Goal: Task Accomplishment & Management: Use online tool/utility

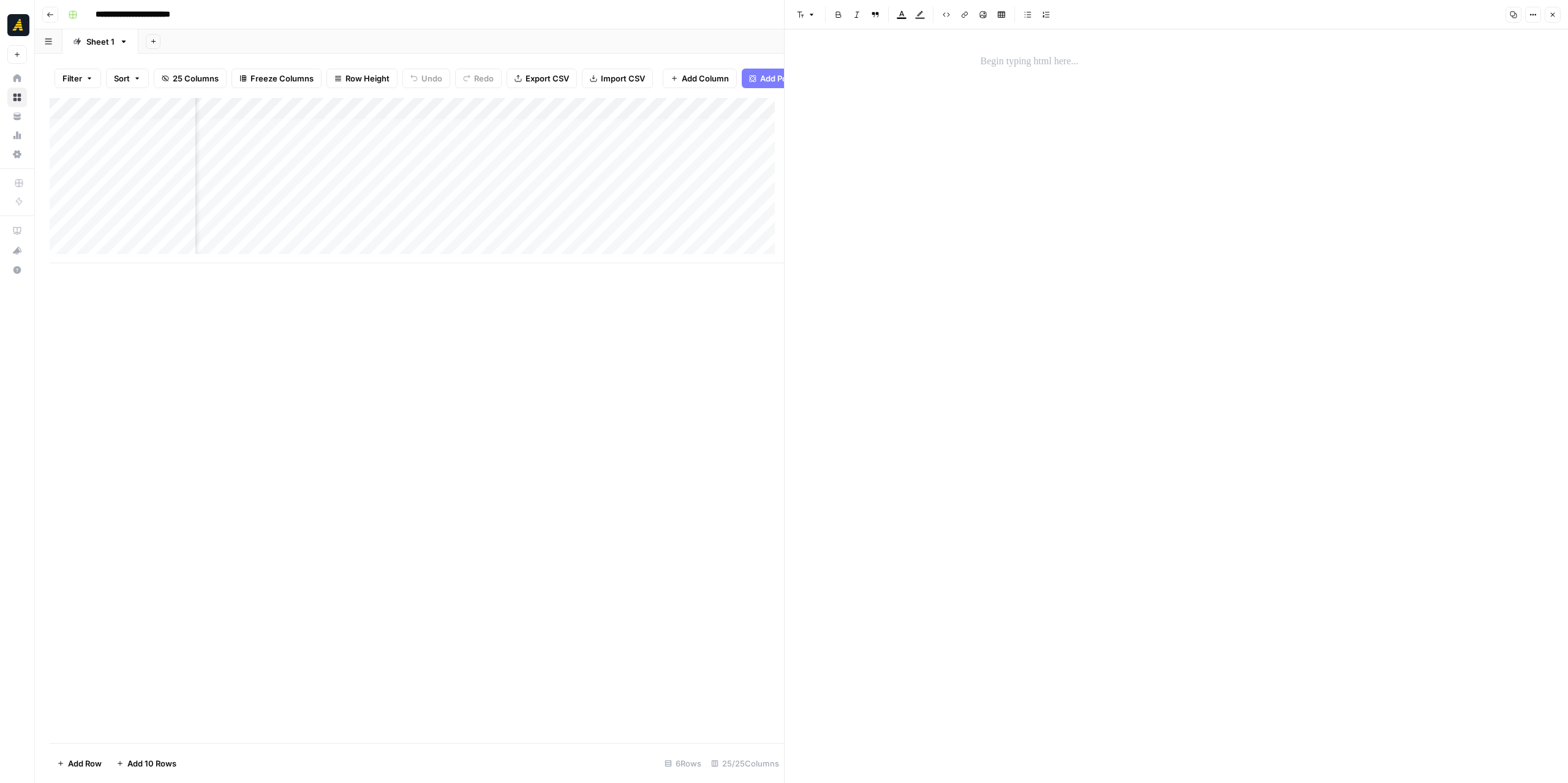
scroll to position [9, 1938]
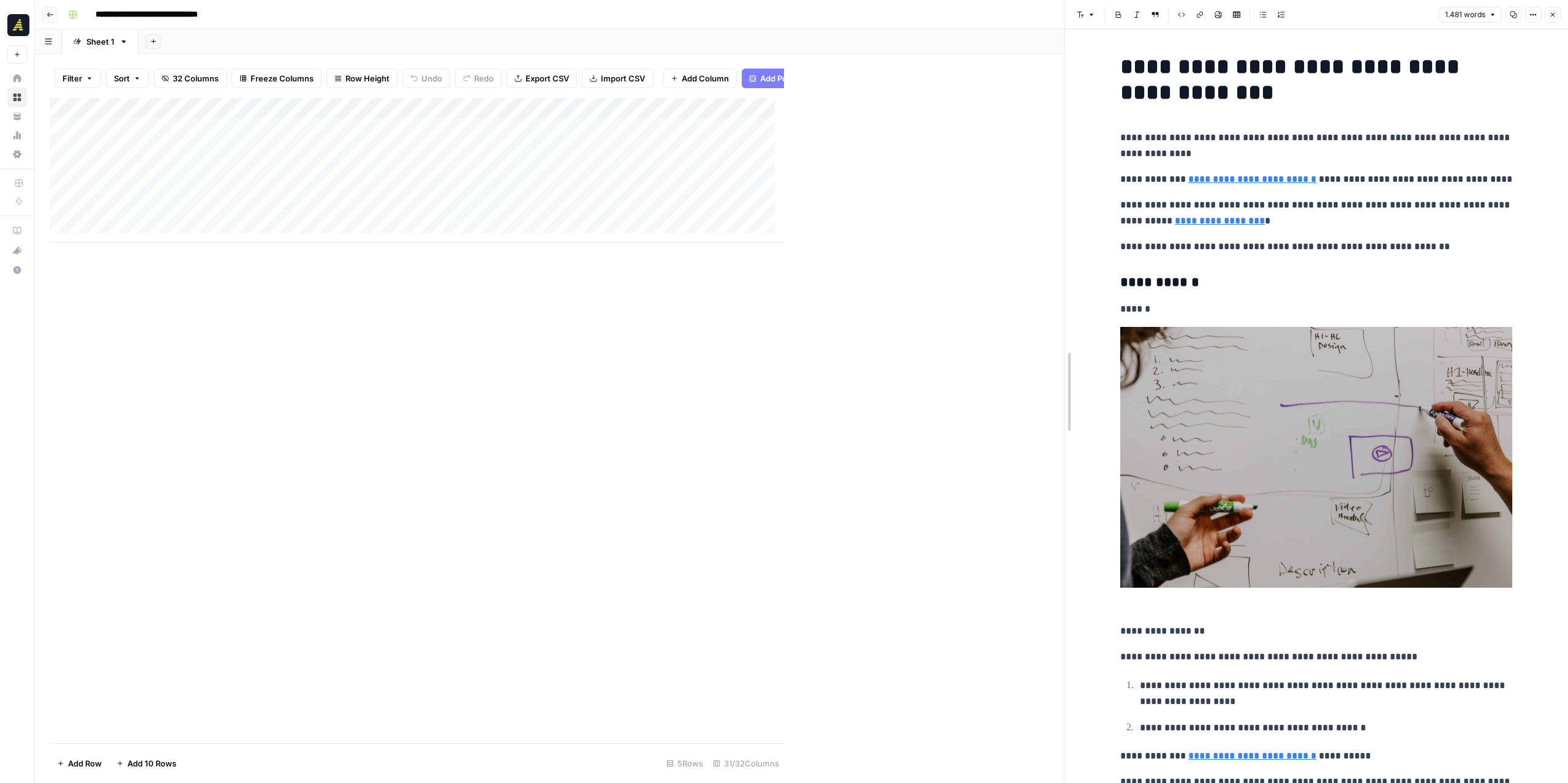
drag, startPoint x: 785, startPoint y: 273, endPoint x: 1065, endPoint y: 257, distance: 280.5
click at [750, 110] on div "Add Column" at bounding box center [557, 170] width 1014 height 145
click at [780, 66] on div "Filter Sort 32 Columns Freeze Columns Row Height Undo Redo Export CSV Import CS…" at bounding box center [557, 78] width 1014 height 40
click at [653, 30] on div "Add Sheet" at bounding box center [853, 41] width 1430 height 24
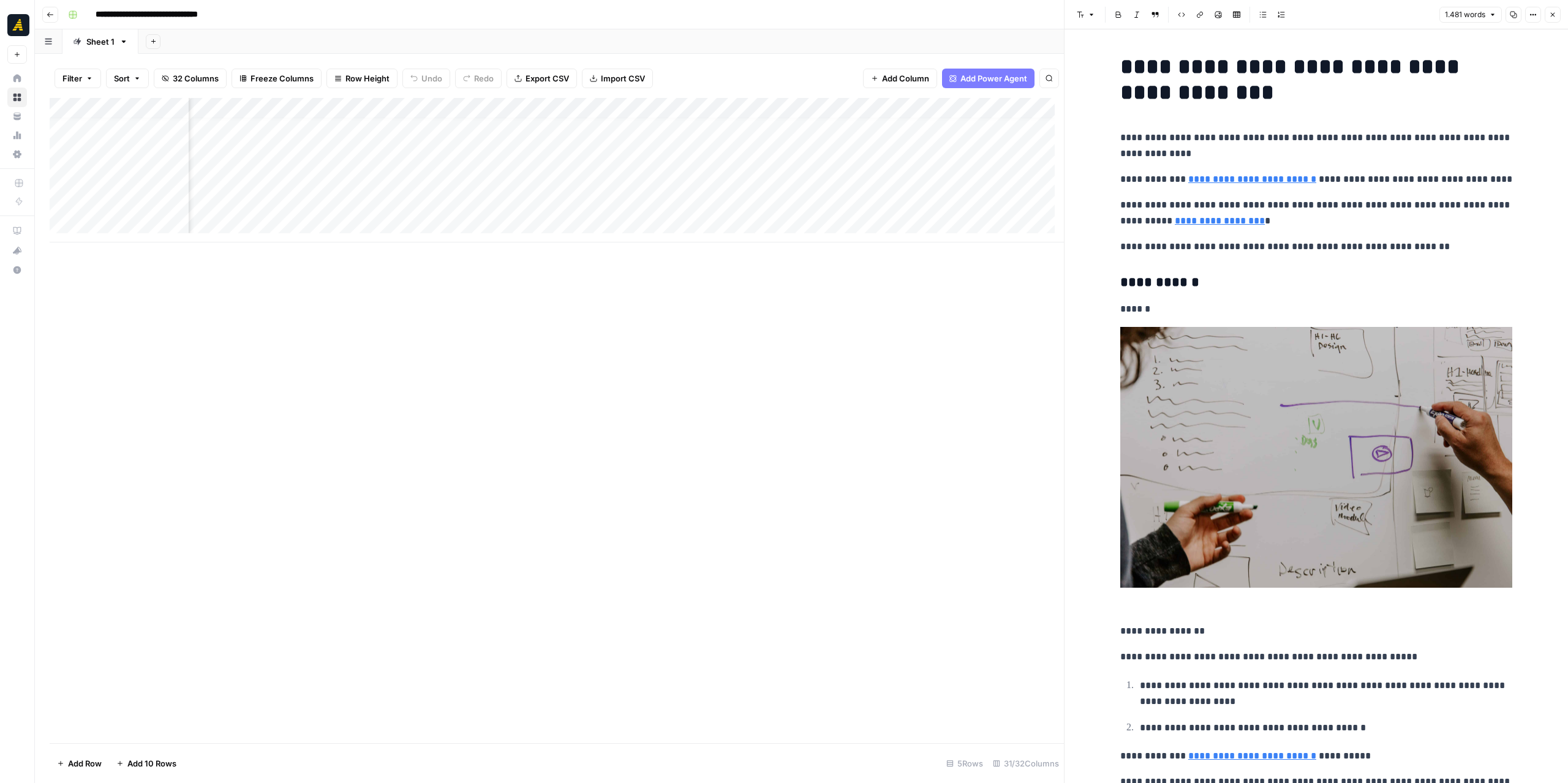
scroll to position [9, 2523]
drag, startPoint x: 792, startPoint y: 243, endPoint x: 369, endPoint y: 246, distance: 423.0
click at [343, 246] on div "Add Column" at bounding box center [557, 421] width 1014 height 645
